Goal: Check status: Check status

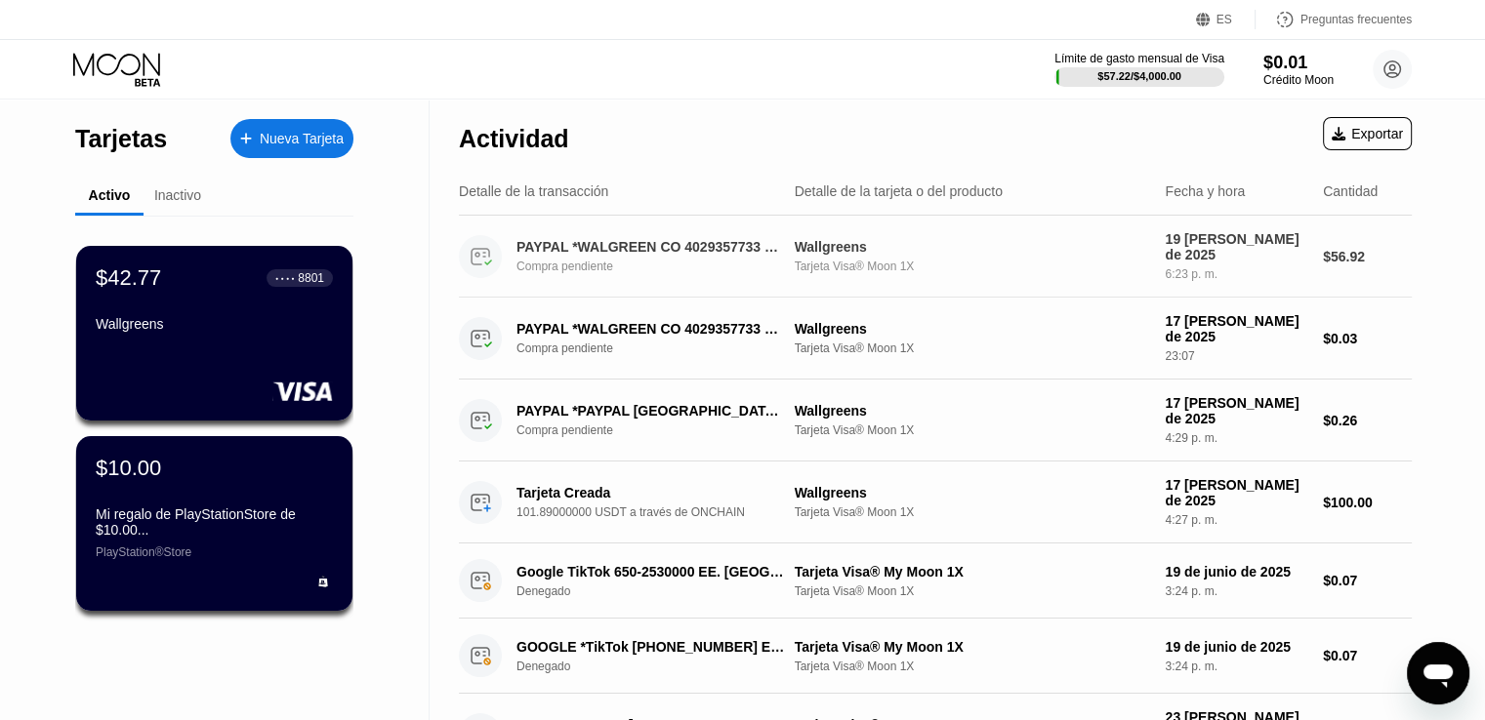
click at [747, 254] on div "Wallgreens Tarjeta Visa® Moon 1X" at bounding box center [972, 256] width 355 height 34
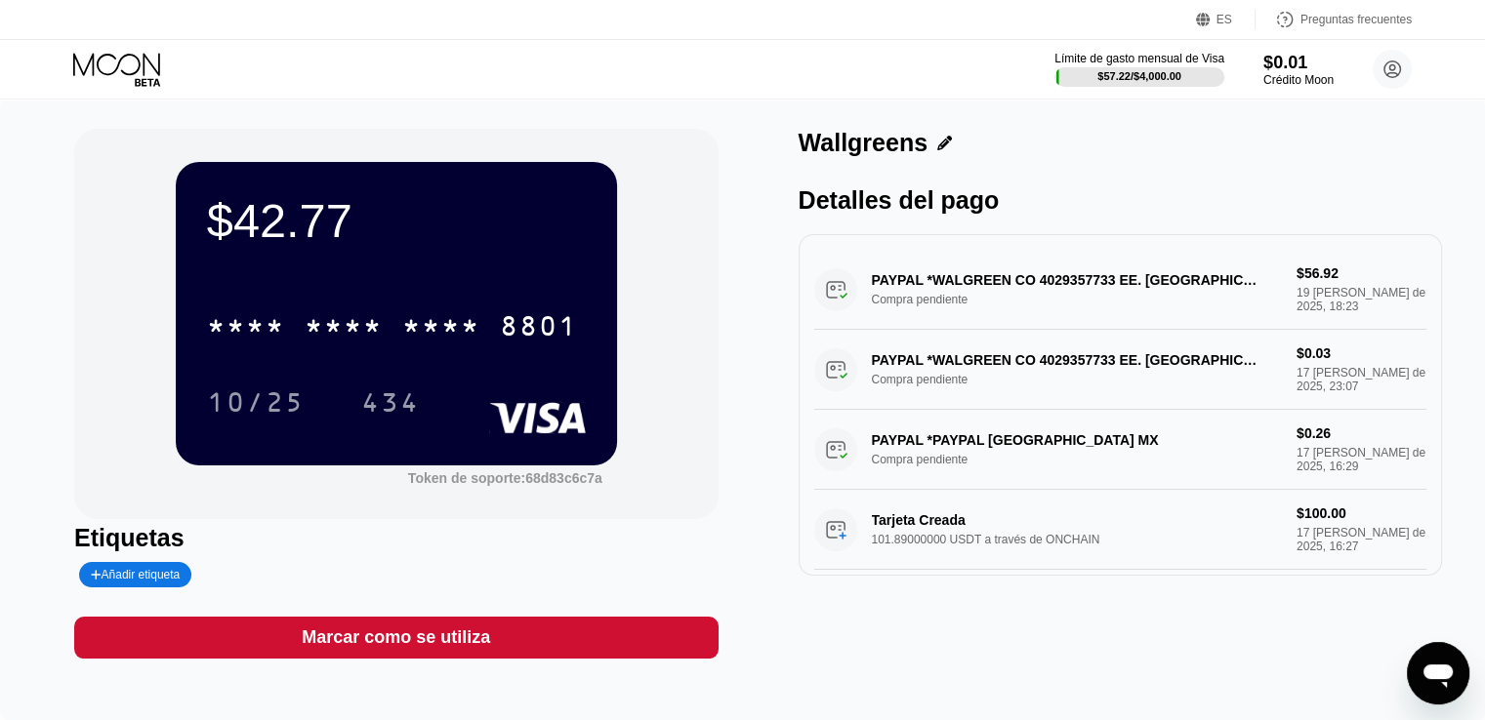
click at [747, 319] on div "PAYPAL *WALGREEN CO 4029357733 EE. UU. Compra pendiente $56.92 19 de agosto de …" at bounding box center [1120, 290] width 612 height 80
click at [747, 303] on div "PAYPAL *WALGREEN CO 4029357733 EE. UU. Compra pendiente $56.92 19 de agosto de …" at bounding box center [1120, 290] width 612 height 80
